Goal: Communication & Community: Share content

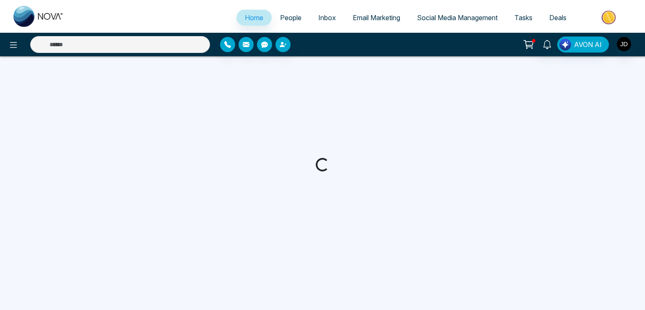
select select "*"
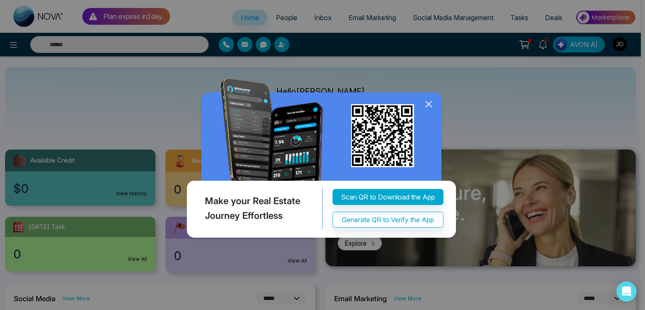
click at [436, 16] on div "Make your Real Estate Journey Effortless Scan QR to Download the App Generate Q…" at bounding box center [322, 155] width 645 height 310
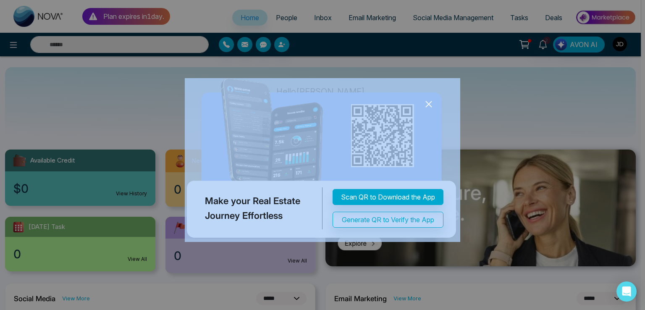
click at [431, 110] on icon at bounding box center [429, 104] width 13 height 13
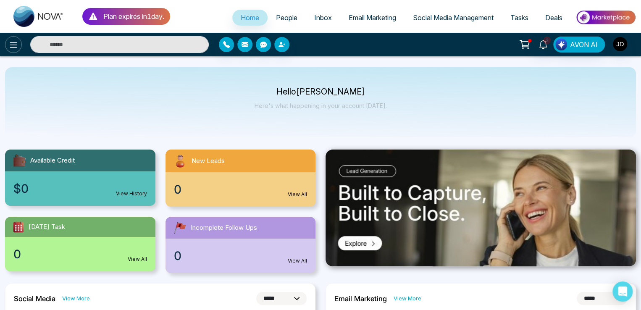
click at [17, 40] on icon at bounding box center [13, 45] width 10 height 10
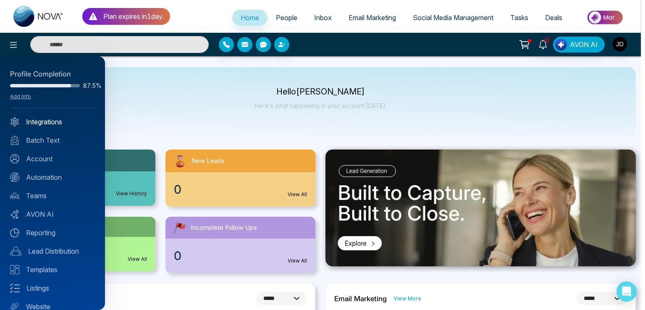
drag, startPoint x: 47, startPoint y: 118, endPoint x: 52, endPoint y: 120, distance: 5.2
click at [47, 119] on link "Integrations" at bounding box center [52, 122] width 85 height 10
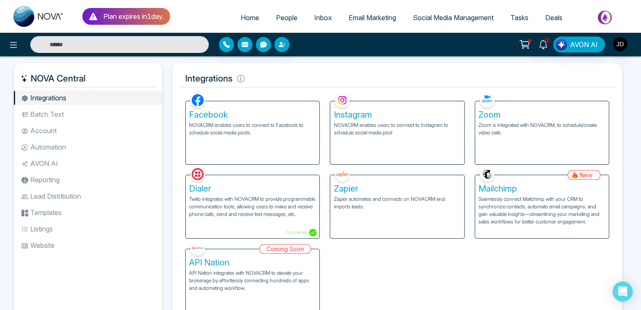
click at [398, 137] on div "Instagram NOVACRM enables users to connect to Instagram to schedule social medi…" at bounding box center [397, 132] width 134 height 63
click at [378, 129] on p "NOVACRM enables users to connect to Instagram to schedule social media post" at bounding box center [397, 128] width 127 height 15
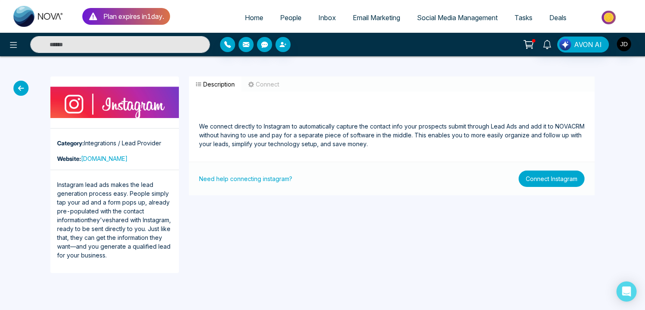
click at [534, 181] on button "Connect Instagram" at bounding box center [552, 179] width 66 height 16
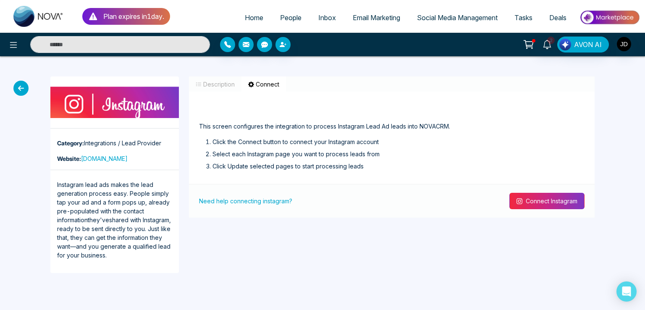
click at [537, 202] on button "Connect Instagram" at bounding box center [547, 201] width 75 height 16
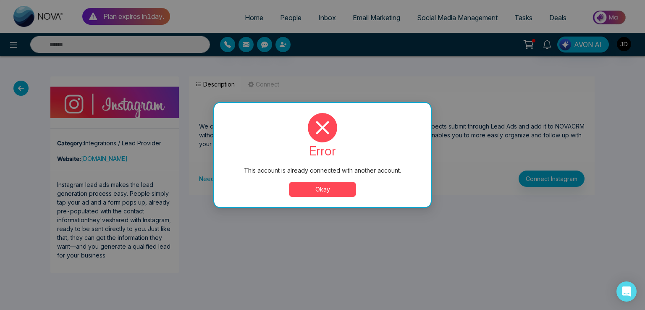
click at [328, 189] on button "Okay" at bounding box center [322, 189] width 67 height 15
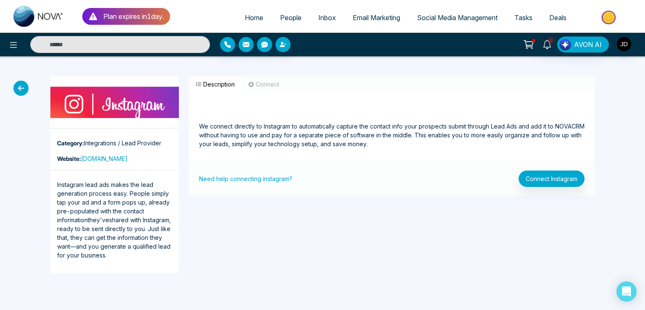
click at [21, 84] on icon at bounding box center [20, 88] width 15 height 15
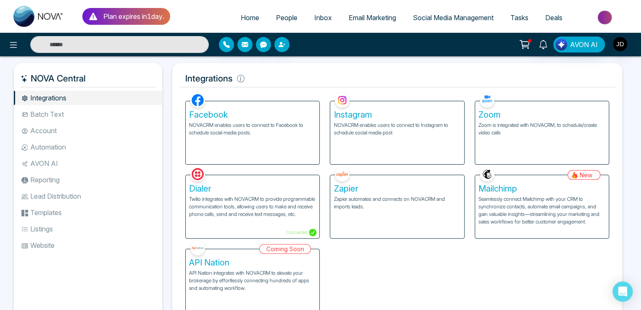
click at [241, 16] on span "Home" at bounding box center [250, 17] width 18 height 8
select select "*"
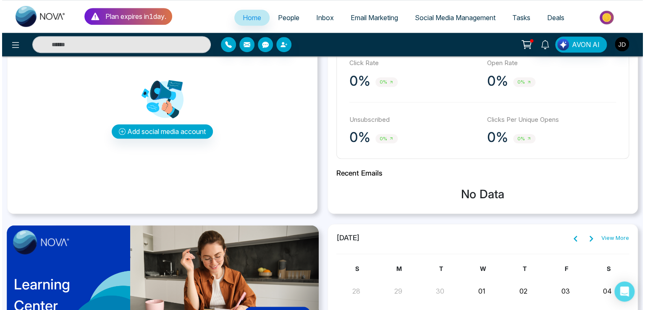
scroll to position [252, 0]
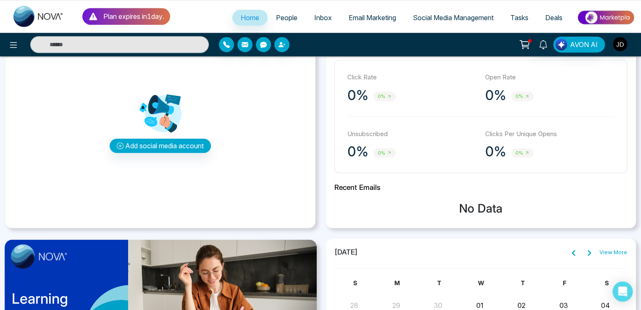
click at [150, 132] on img at bounding box center [160, 113] width 42 height 42
click at [151, 142] on button "Add social media account" at bounding box center [160, 146] width 101 height 14
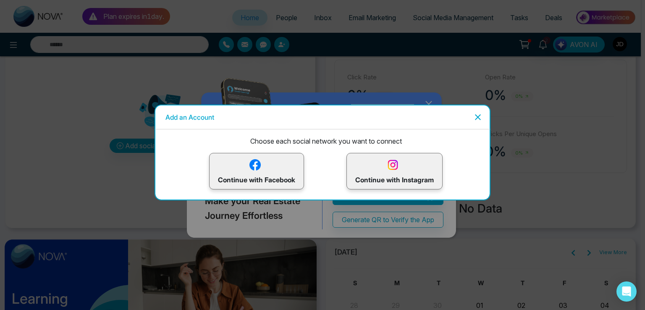
click at [397, 170] on img at bounding box center [393, 165] width 15 height 15
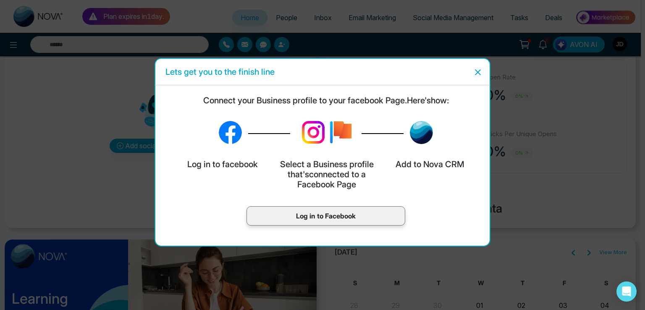
drag, startPoint x: 334, startPoint y: 204, endPoint x: 334, endPoint y: 209, distance: 5.0
click at [334, 206] on div "Log in to Facebook" at bounding box center [326, 218] width 328 height 36
click at [334, 216] on p "Log in to Facebook" at bounding box center [325, 216] width 141 height 10
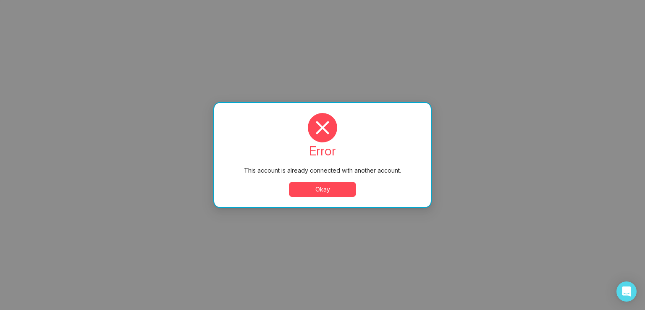
click at [303, 185] on button "Okay" at bounding box center [322, 189] width 67 height 15
select select "*"
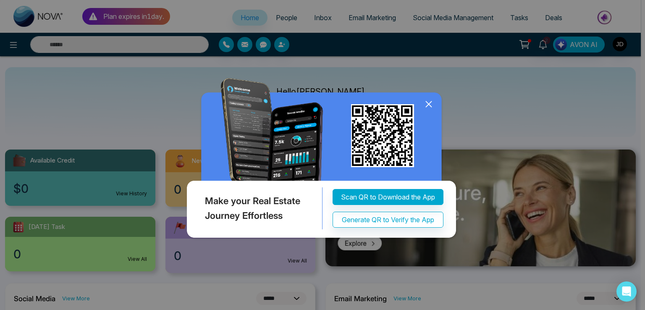
click at [432, 110] on icon at bounding box center [429, 104] width 13 height 13
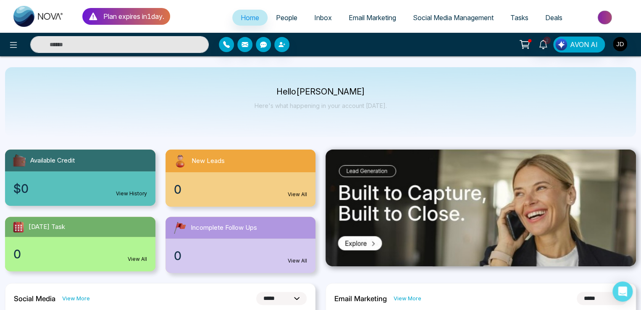
click at [463, 17] on span "Social Media Management" at bounding box center [453, 17] width 81 height 8
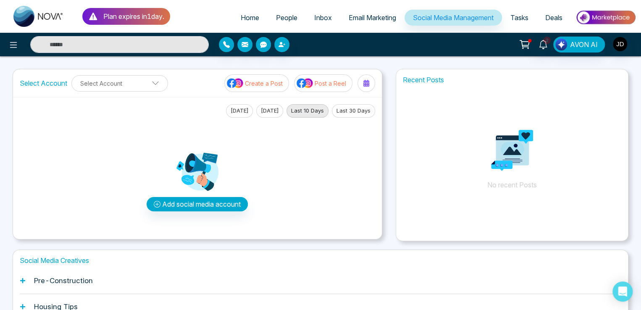
click at [318, 85] on p "Post a Reel" at bounding box center [331, 83] width 32 height 9
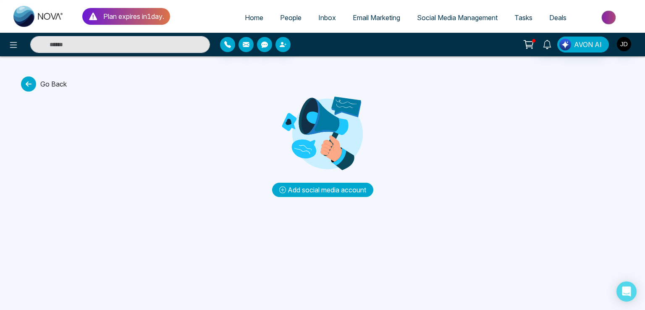
click at [318, 184] on button "Add social media account" at bounding box center [322, 190] width 101 height 14
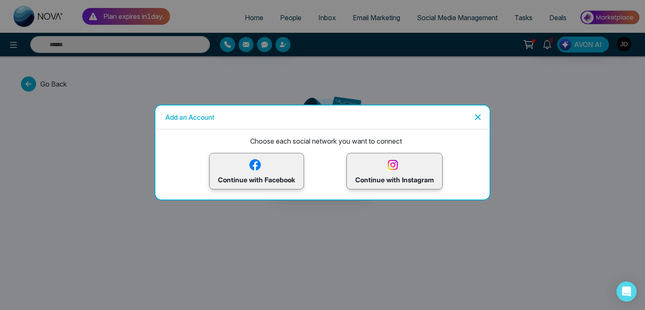
click at [318, 188] on div "Choose each social network you want to connect Continue with Facebook Continue …" at bounding box center [322, 164] width 334 height 70
click at [379, 173] on p "Continue with Instagram" at bounding box center [394, 171] width 79 height 27
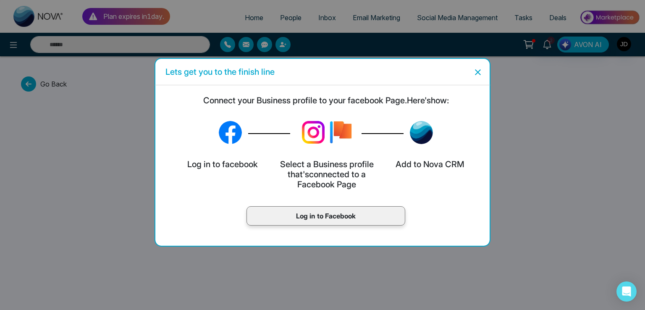
click at [339, 218] on p "Log in to Facebook" at bounding box center [325, 216] width 141 height 10
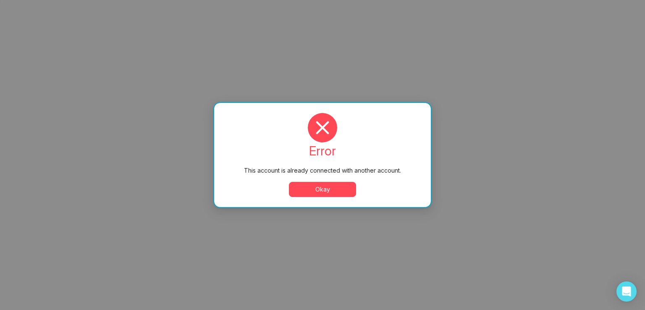
click at [319, 190] on button "Okay" at bounding box center [322, 189] width 67 height 15
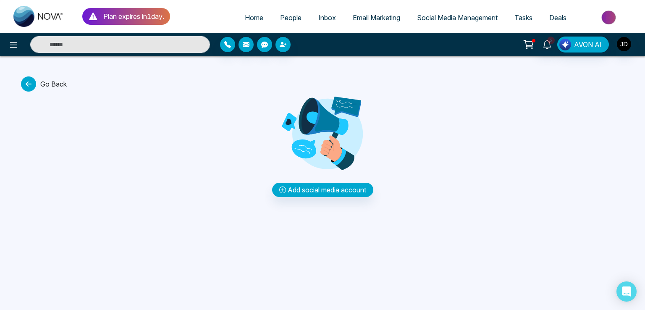
click at [284, 13] on link "People" at bounding box center [291, 18] width 38 height 16
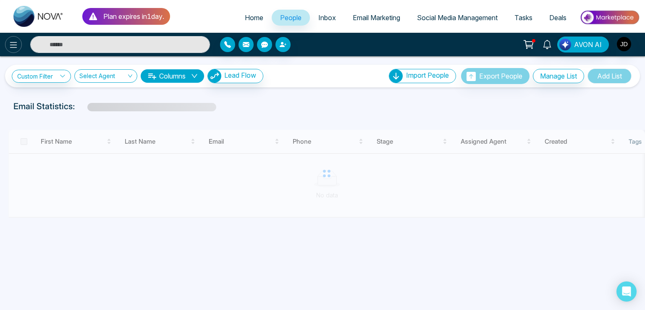
click at [7, 46] on button at bounding box center [13, 44] width 17 height 17
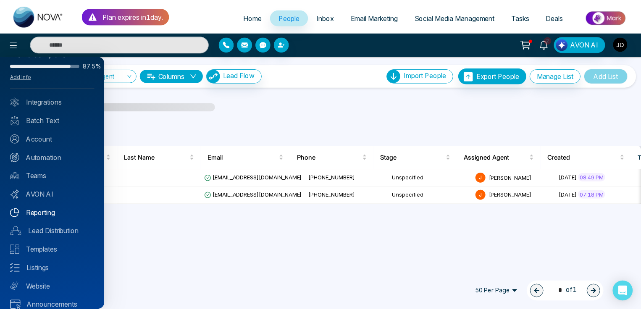
scroll to position [30, 0]
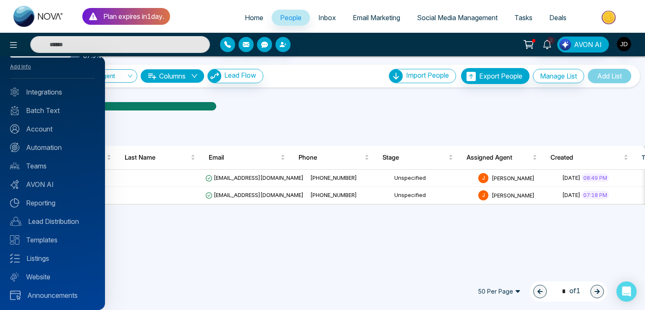
click at [388, 19] on div at bounding box center [322, 155] width 645 height 310
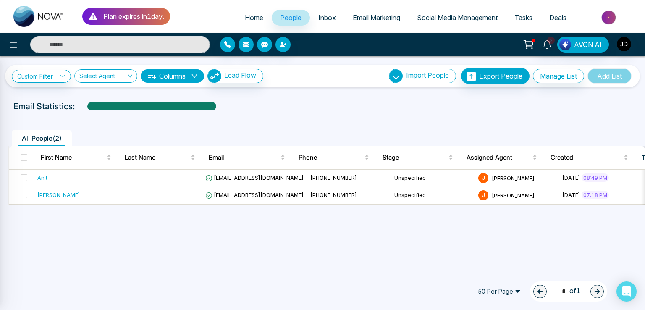
click at [388, 19] on div at bounding box center [322, 155] width 645 height 310
click at [388, 19] on span "Email Marketing" at bounding box center [376, 17] width 47 height 8
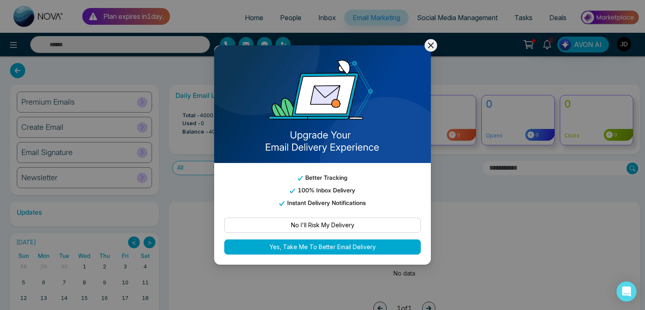
click at [422, 44] on div "Better Tracking 100% Inbox Delivery Instant Delivery Notifications No I'll Risk…" at bounding box center [322, 155] width 645 height 310
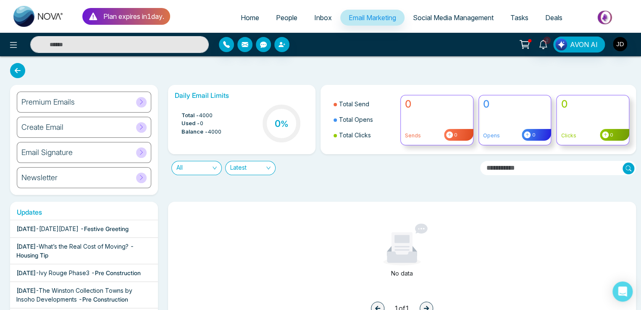
click at [89, 131] on div "Create Email" at bounding box center [84, 127] width 134 height 21
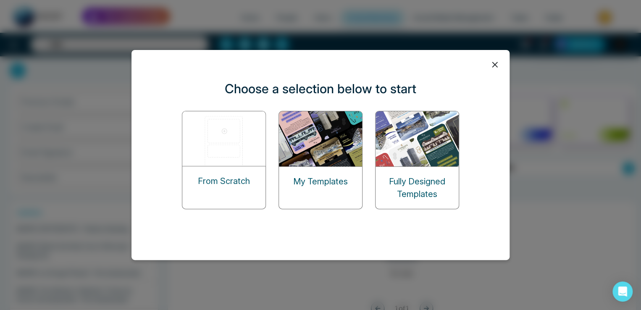
click at [318, 133] on img at bounding box center [321, 138] width 84 height 55
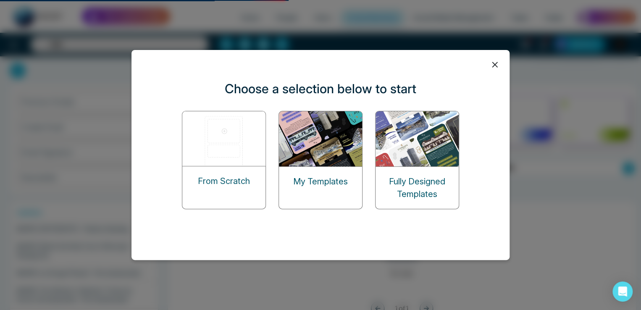
click at [318, 133] on img at bounding box center [321, 138] width 84 height 55
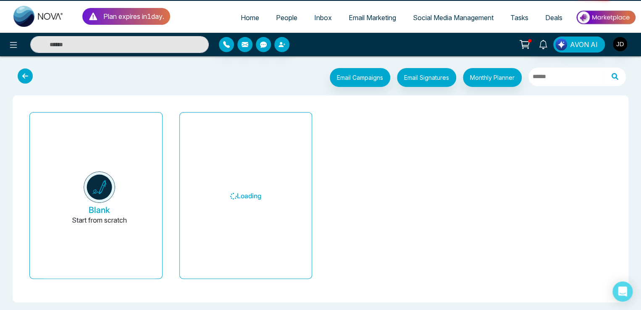
click at [320, 173] on div "Loading" at bounding box center [246, 199] width 150 height 180
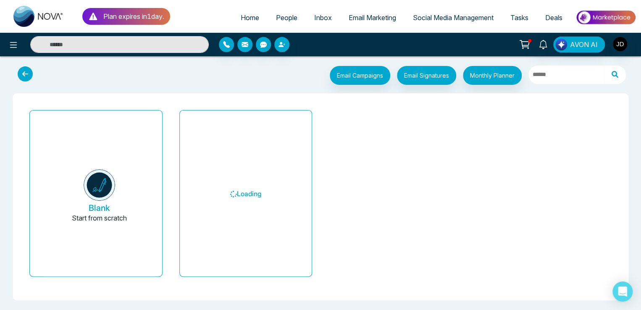
scroll to position [3, 0]
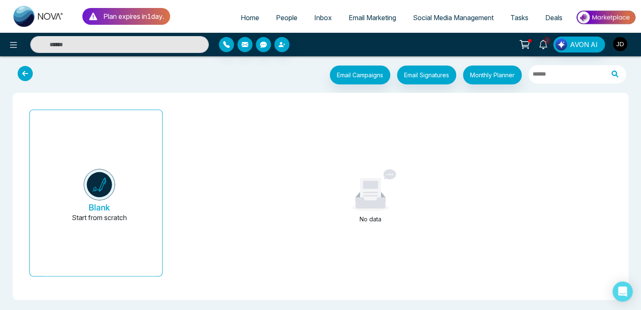
click at [624, 49] on img "button" at bounding box center [620, 44] width 14 height 14
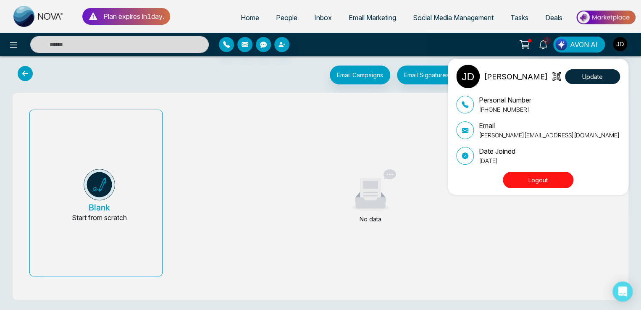
click at [534, 179] on button "Logout" at bounding box center [538, 180] width 71 height 16
